Goal: Transaction & Acquisition: Subscribe to service/newsletter

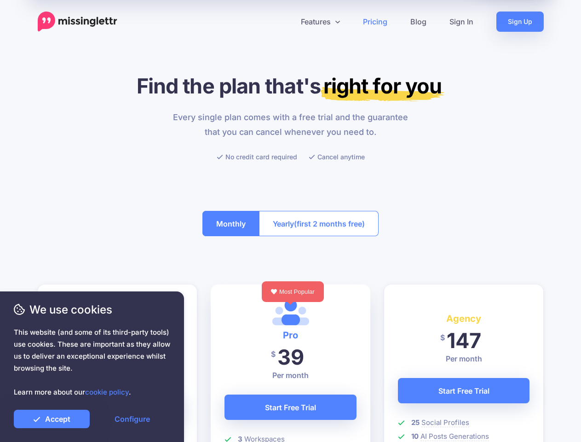
click at [290, 221] on button "Yearly (first 2 months free)" at bounding box center [319, 223] width 120 height 25
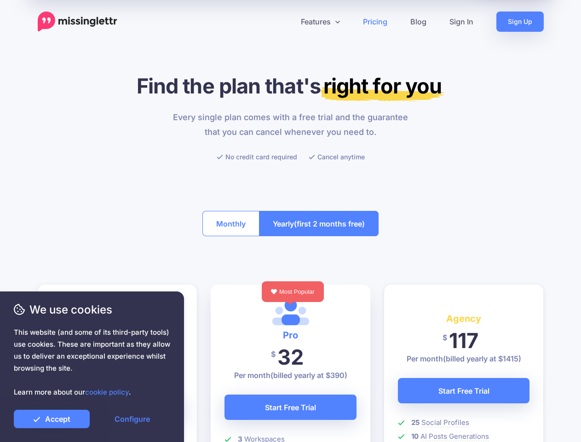
click at [287, 22] on icon at bounding box center [287, 21] width 5 height 5
click at [320, 22] on link "Features" at bounding box center [320, 22] width 62 height 20
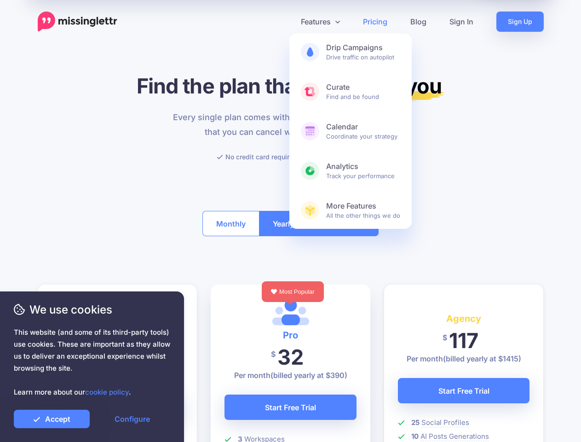
click at [231, 223] on button "Monthly" at bounding box center [230, 223] width 57 height 25
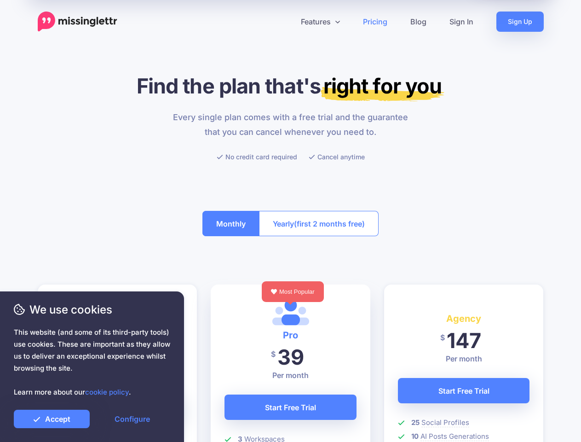
click at [319, 223] on span "(first 2 months free)" at bounding box center [329, 223] width 71 height 15
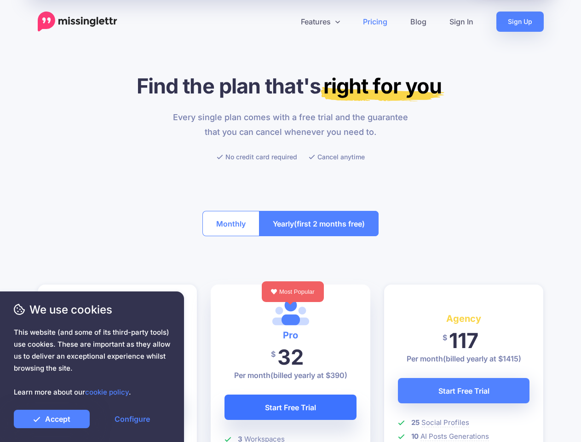
click at [290, 407] on link "Start Free Trial" at bounding box center [291, 406] width 132 height 25
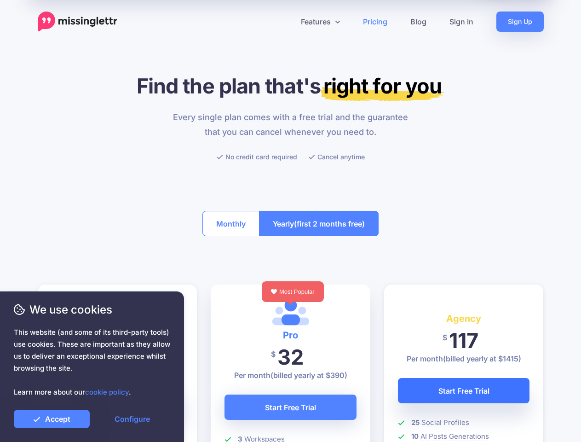
click at [464, 390] on link "Start Free Trial" at bounding box center [464, 390] width 132 height 25
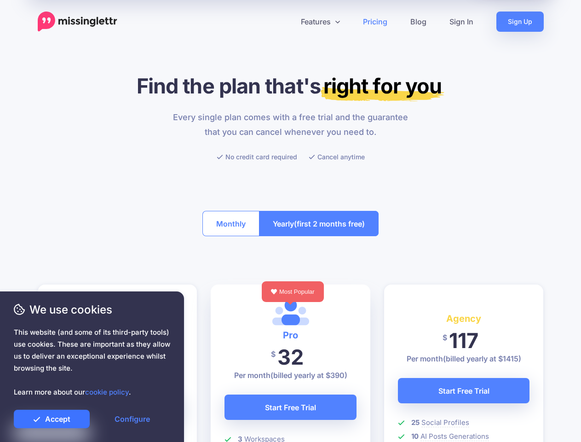
click at [52, 419] on link "Accept" at bounding box center [52, 418] width 76 height 18
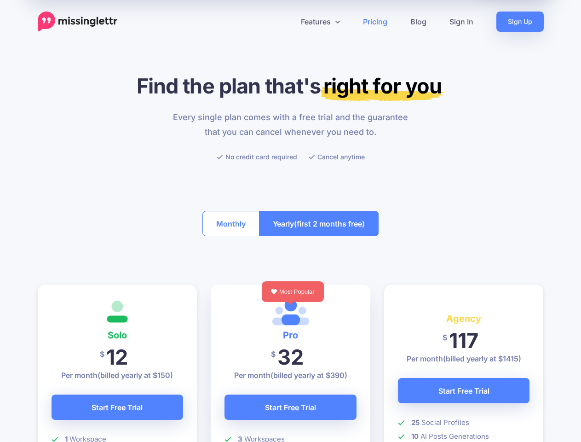
click at [132, 419] on link "Configure" at bounding box center [132, 418] width 76 height 18
